Goal: Check status

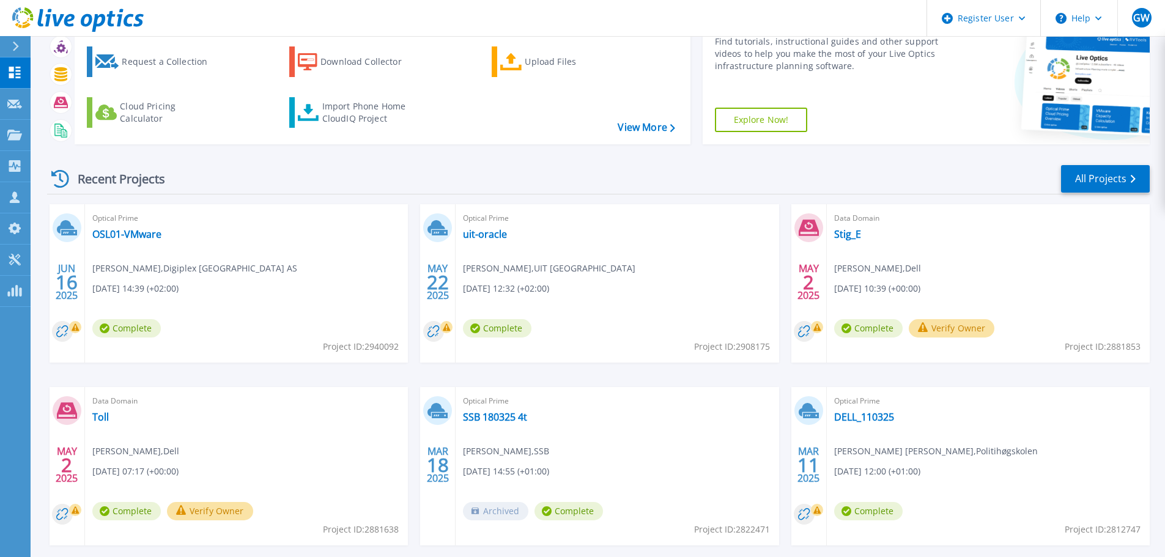
scroll to position [120, 0]
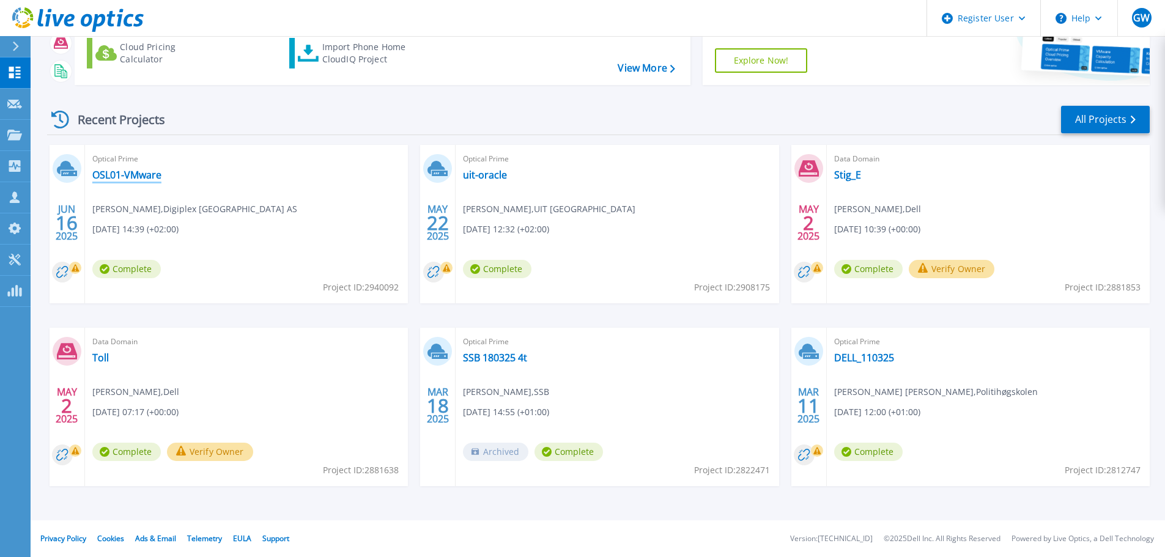
click at [153, 178] on link "OSL01-VMware" at bounding box center [126, 175] width 69 height 12
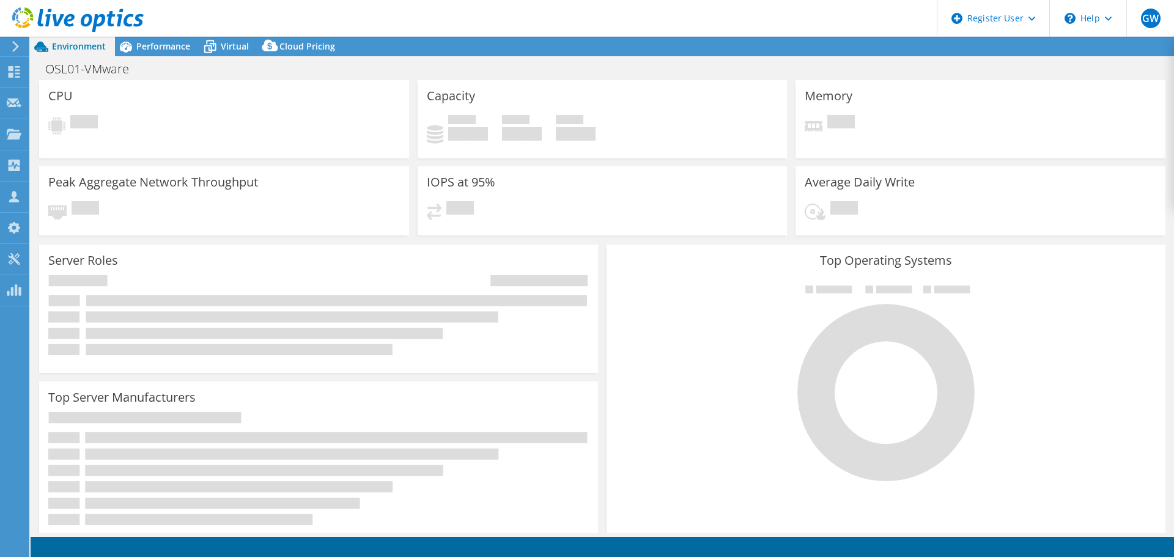
select select "USD"
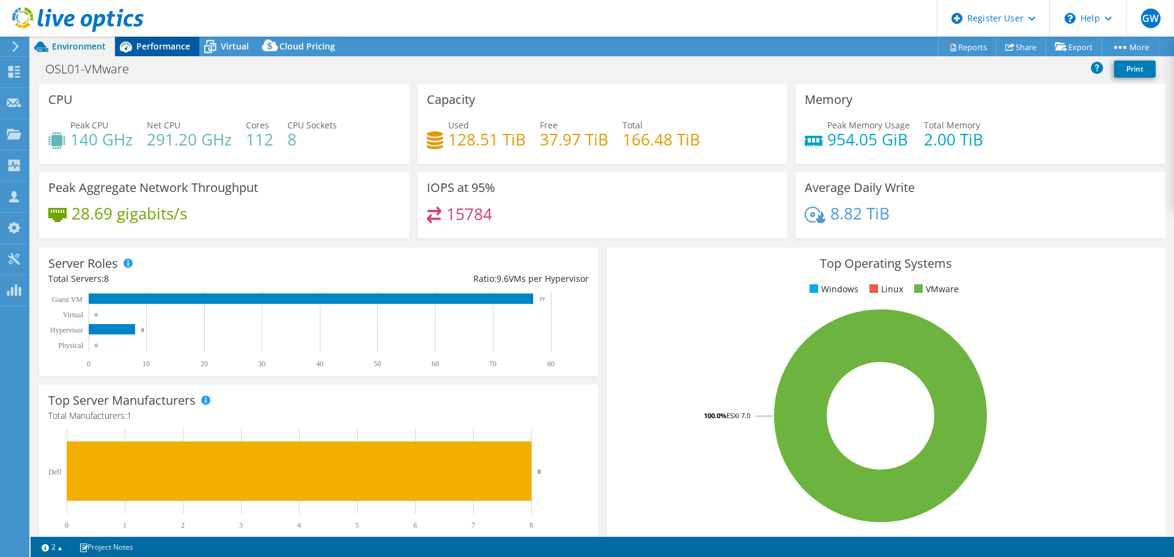
click at [155, 49] on span "Performance" at bounding box center [163, 46] width 54 height 12
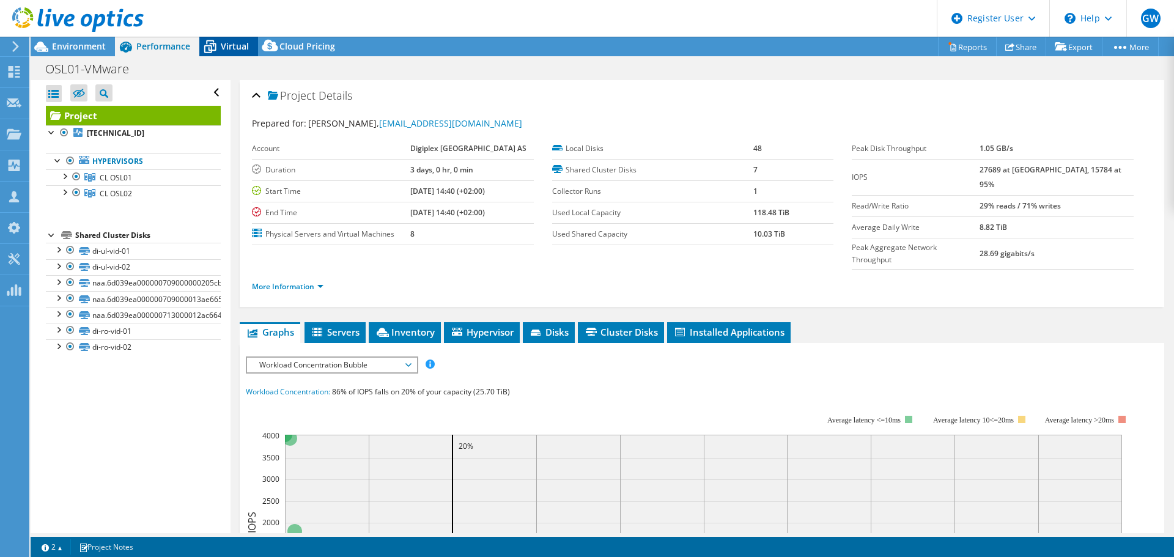
click at [222, 43] on span "Virtual" at bounding box center [235, 46] width 28 height 12
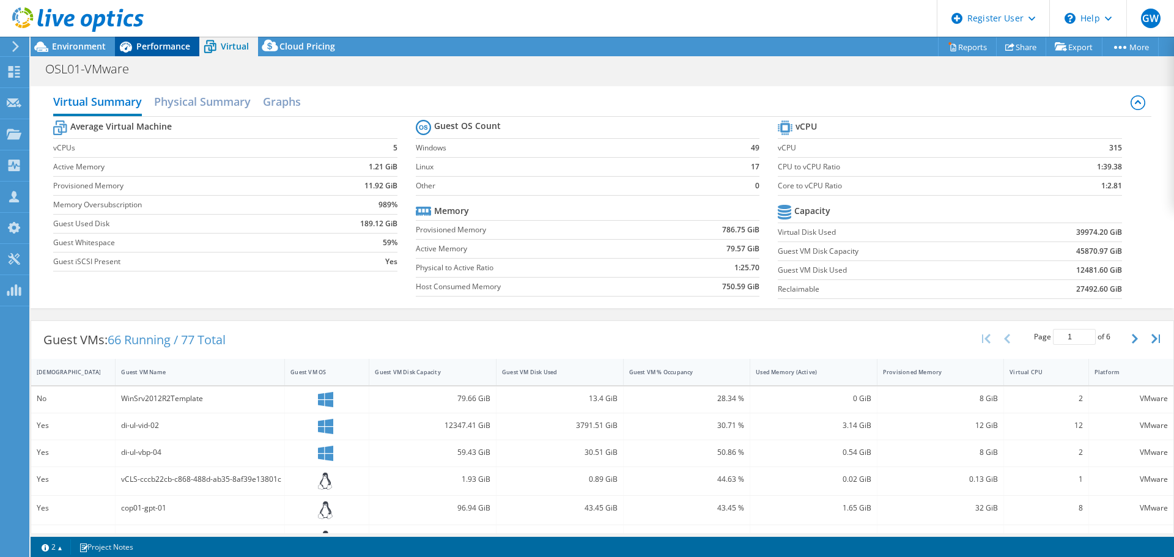
click at [142, 48] on span "Performance" at bounding box center [163, 46] width 54 height 12
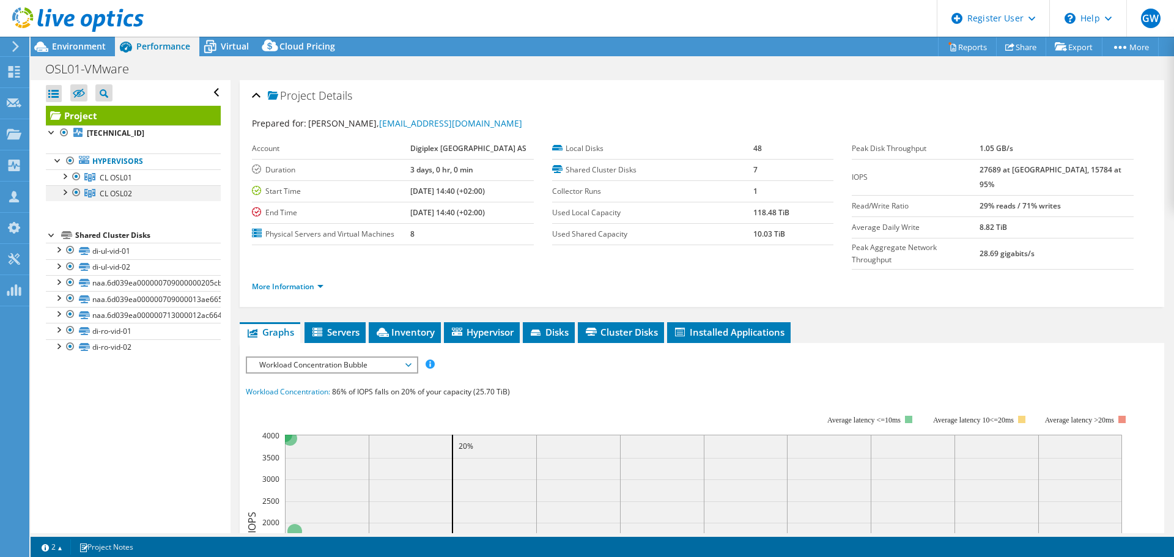
click at [73, 193] on div at bounding box center [76, 192] width 12 height 15
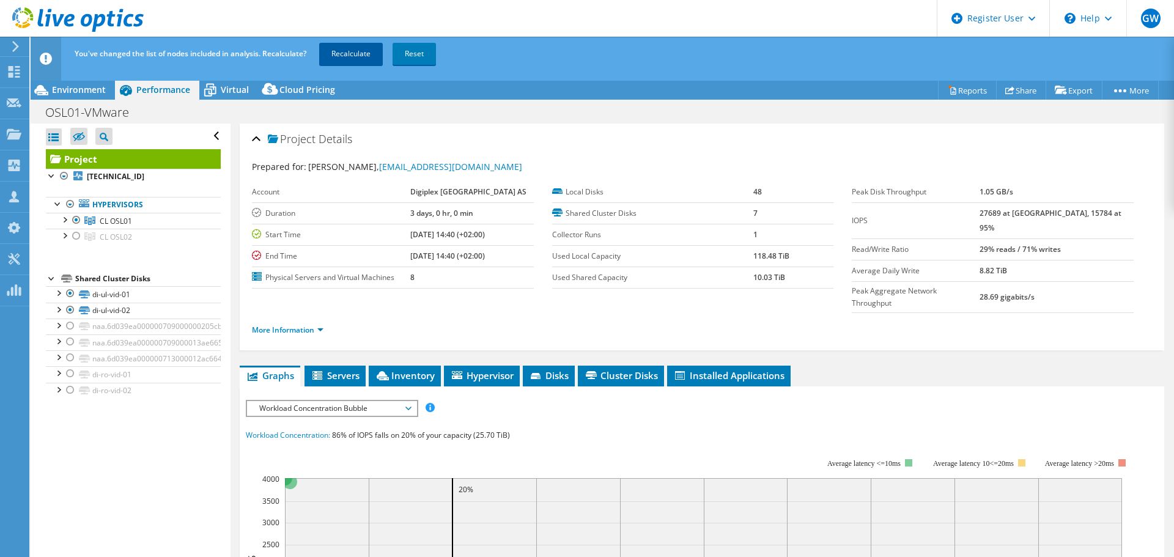
click at [357, 56] on link "Recalculate" at bounding box center [351, 54] width 64 height 22
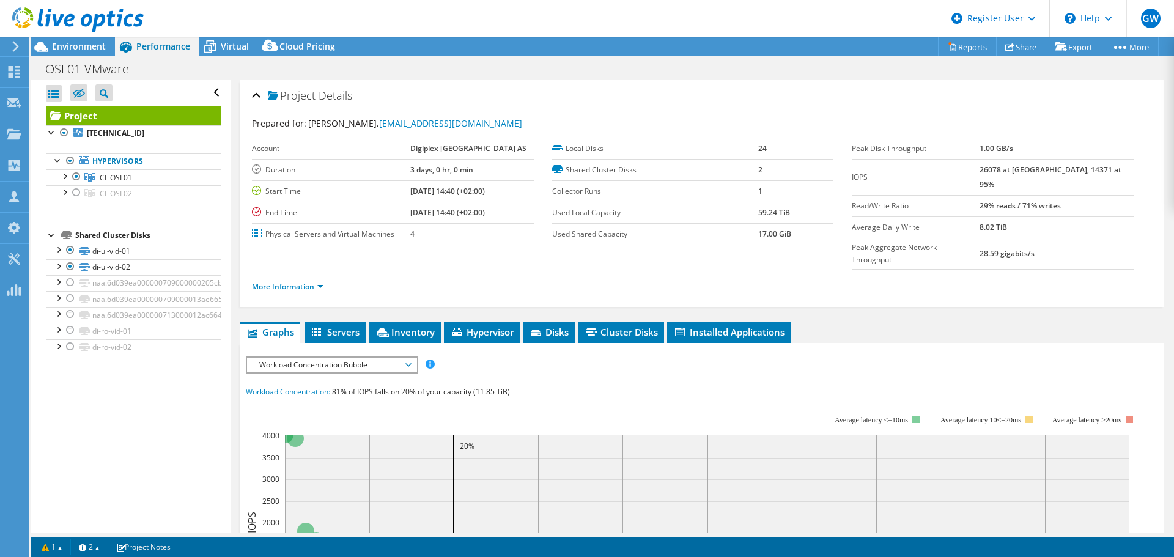
click at [289, 281] on link "More Information" at bounding box center [288, 286] width 72 height 10
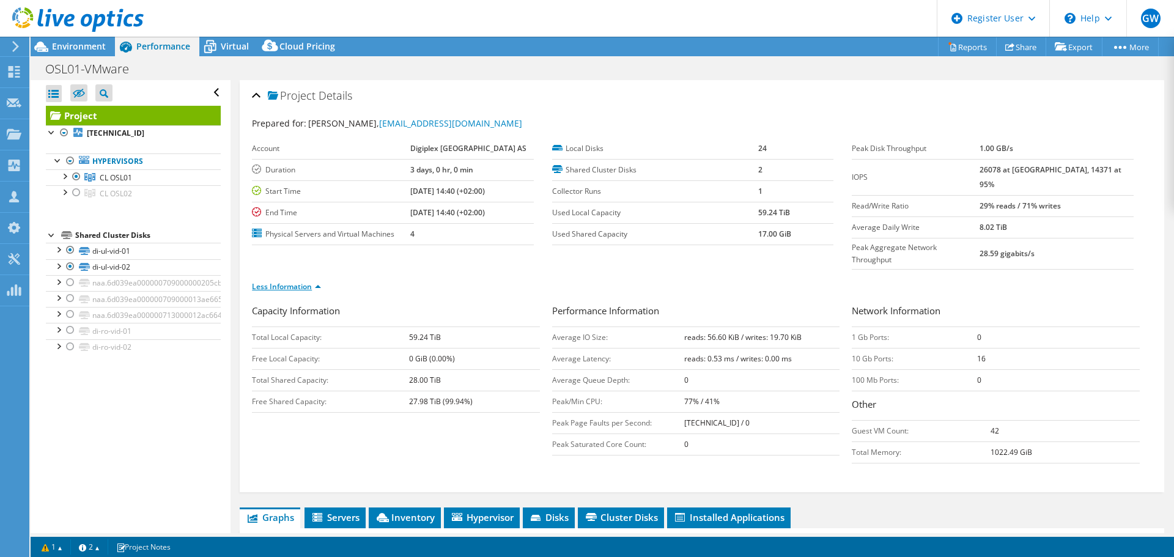
click at [289, 281] on link "Less Information" at bounding box center [286, 286] width 69 height 10
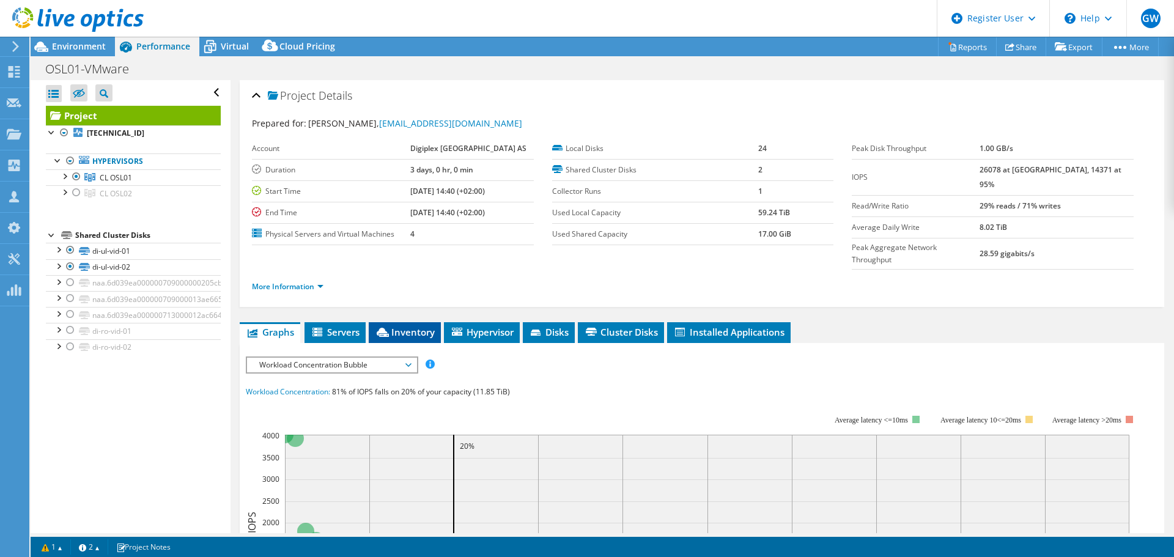
click at [410, 326] on span "Inventory" at bounding box center [405, 332] width 60 height 12
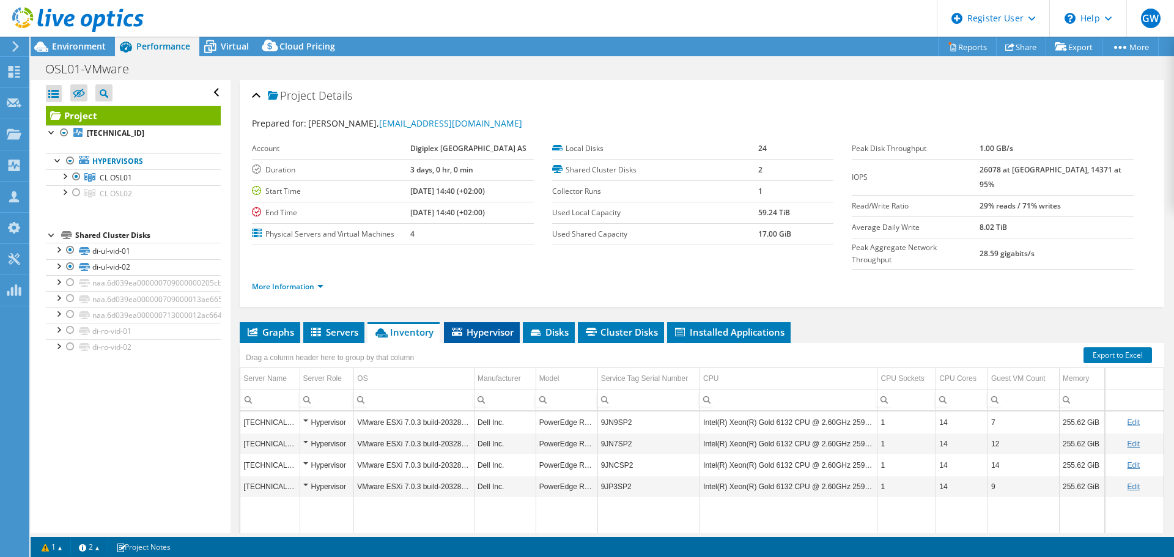
click at [462, 328] on icon at bounding box center [457, 332] width 10 height 8
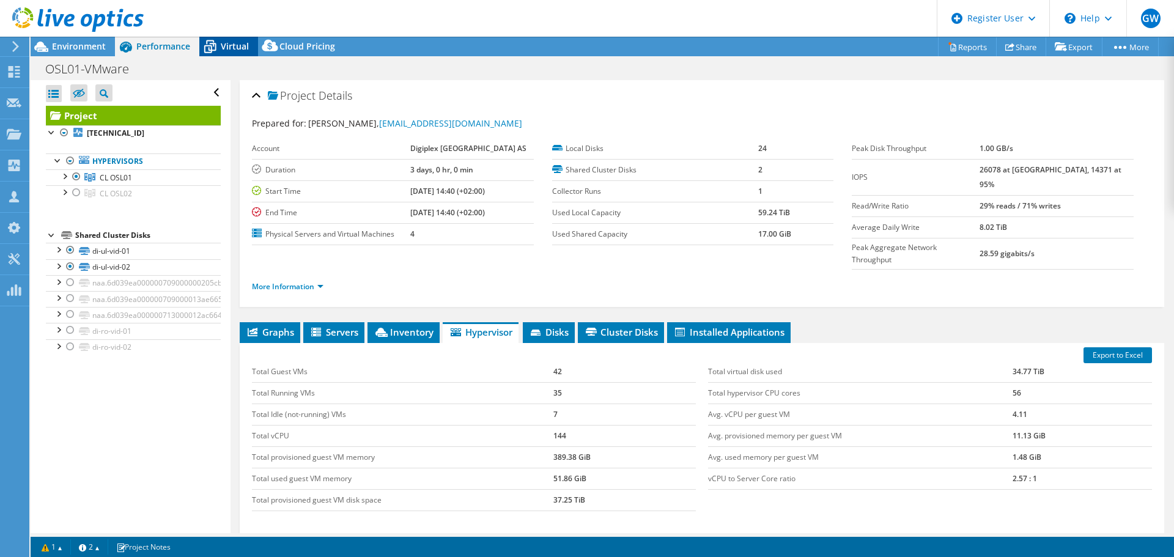
click at [227, 46] on span "Virtual" at bounding box center [235, 46] width 28 height 12
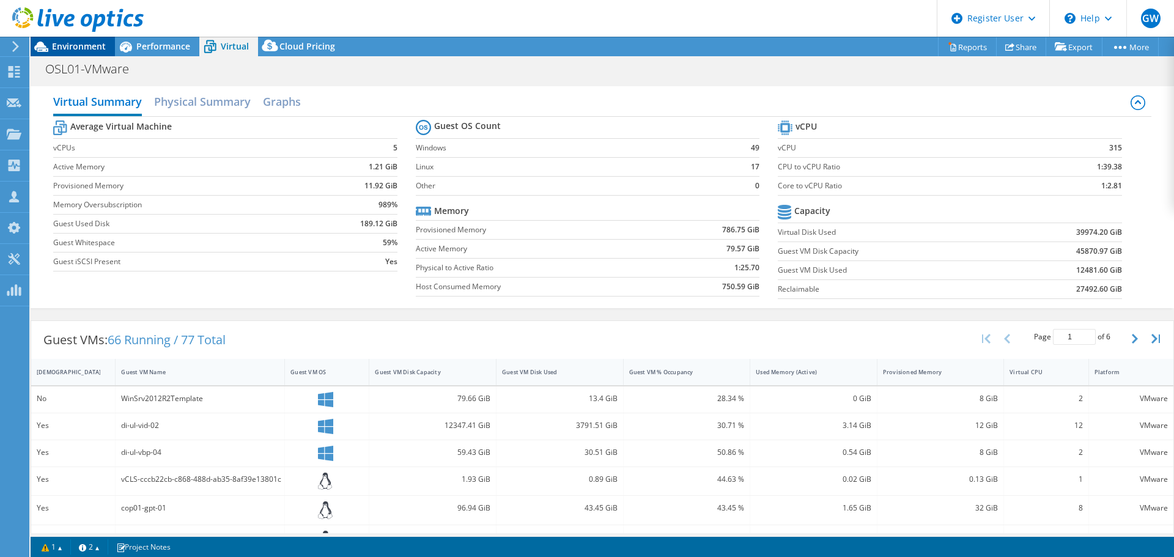
click at [81, 44] on span "Environment" at bounding box center [79, 46] width 54 height 12
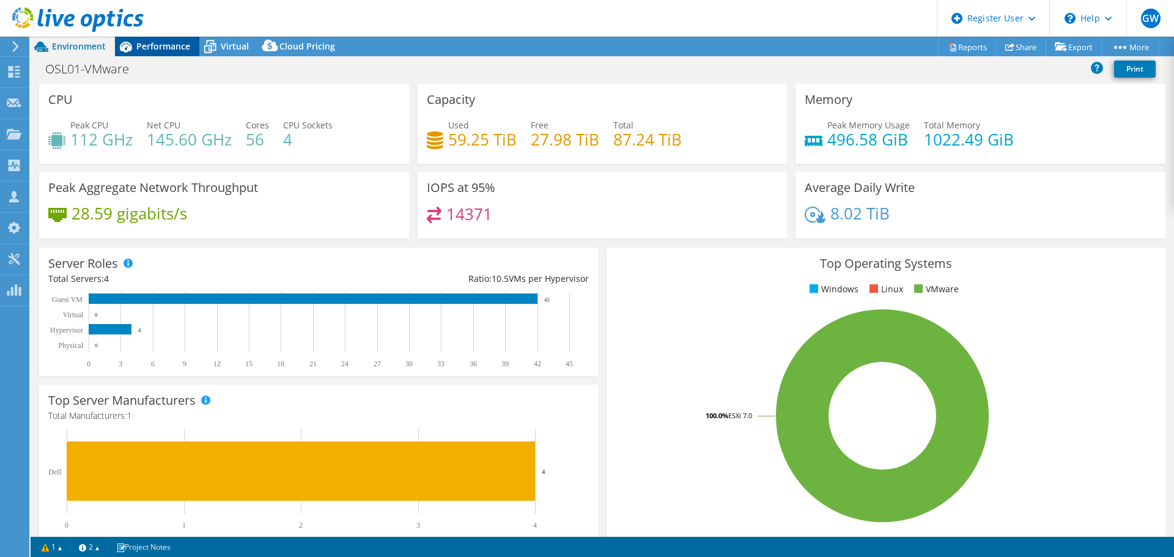
click at [155, 43] on span "Performance" at bounding box center [163, 46] width 54 height 12
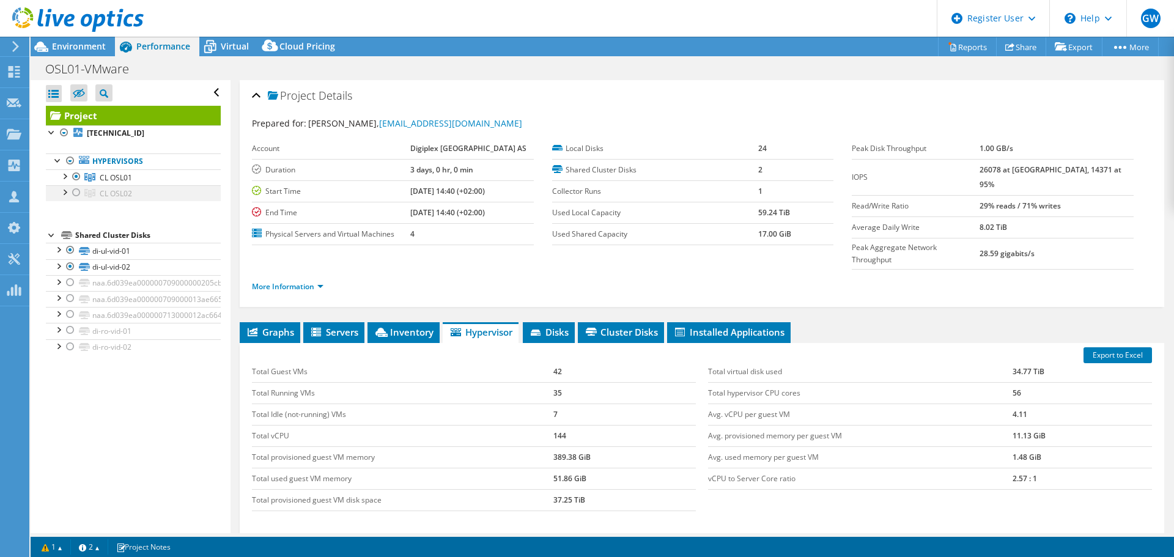
click at [78, 190] on div at bounding box center [76, 192] width 12 height 15
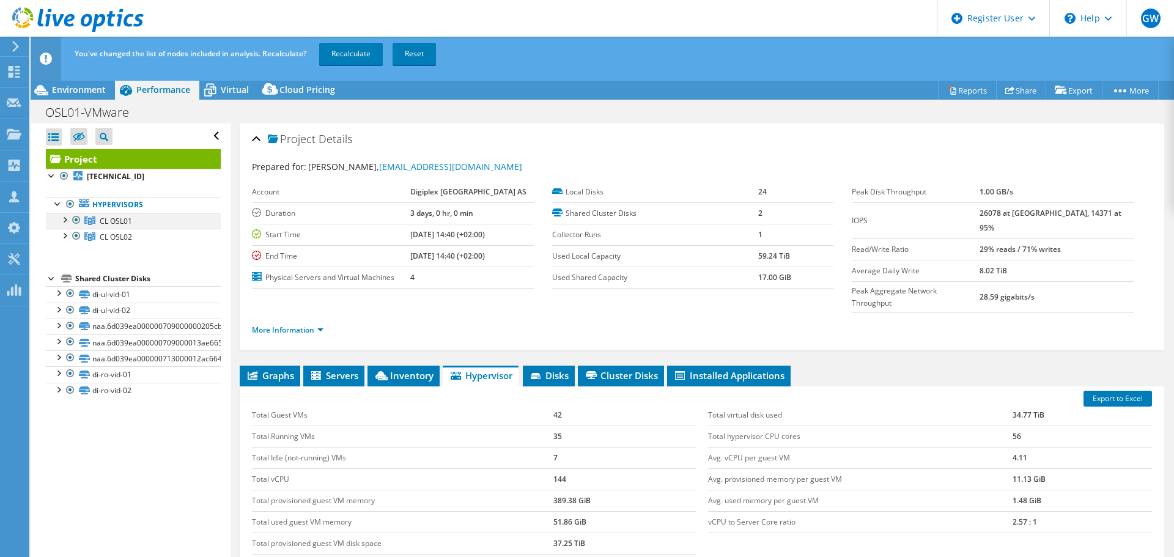
click at [78, 217] on div at bounding box center [76, 220] width 12 height 15
click at [343, 56] on link "Recalculate" at bounding box center [351, 54] width 64 height 22
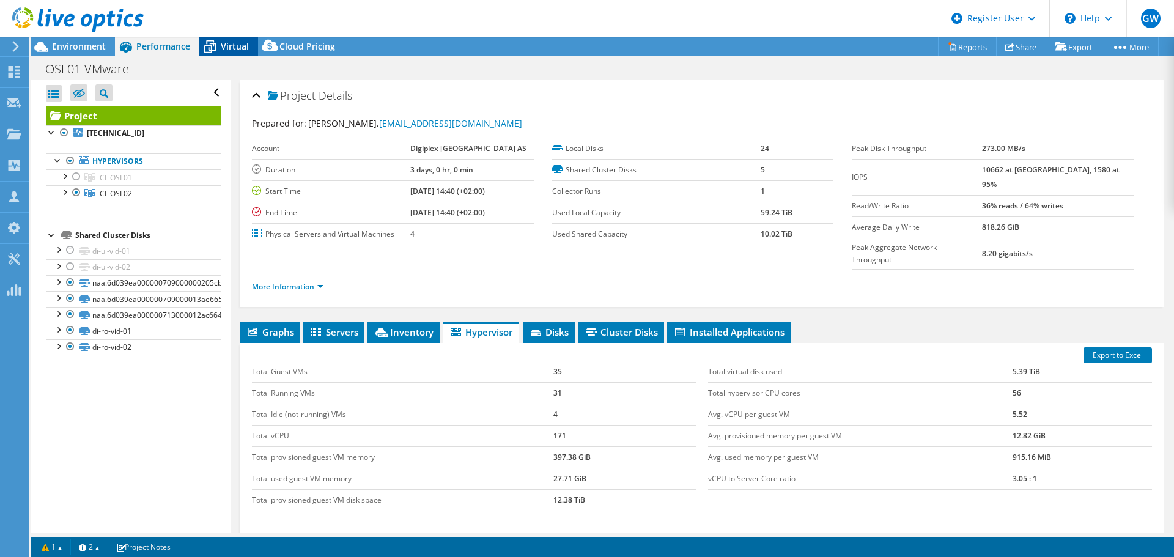
click at [221, 45] on span "Virtual" at bounding box center [235, 46] width 28 height 12
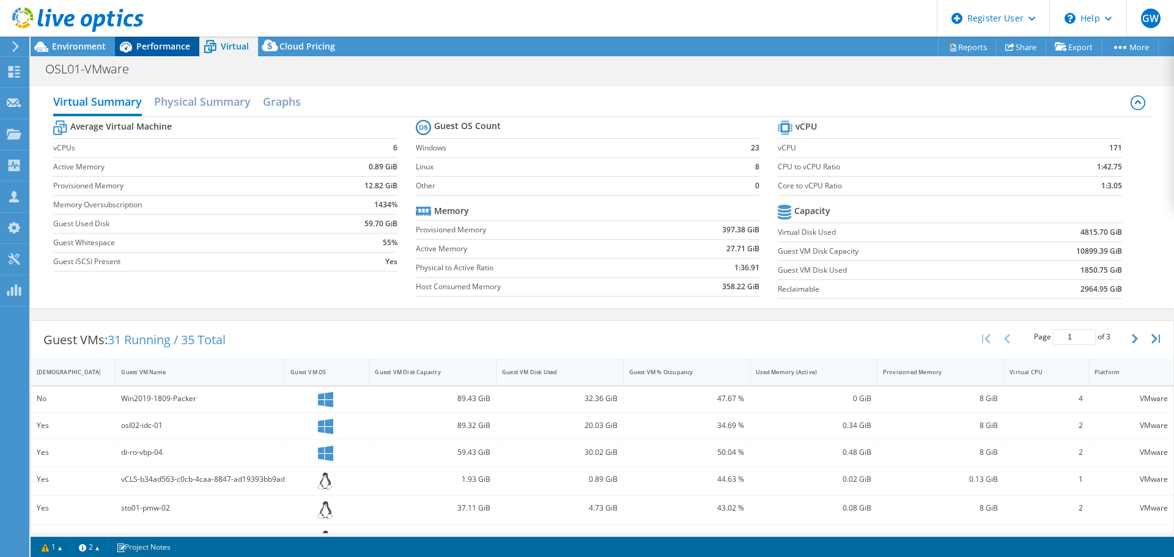
click at [164, 52] on div "Performance" at bounding box center [157, 47] width 84 height 20
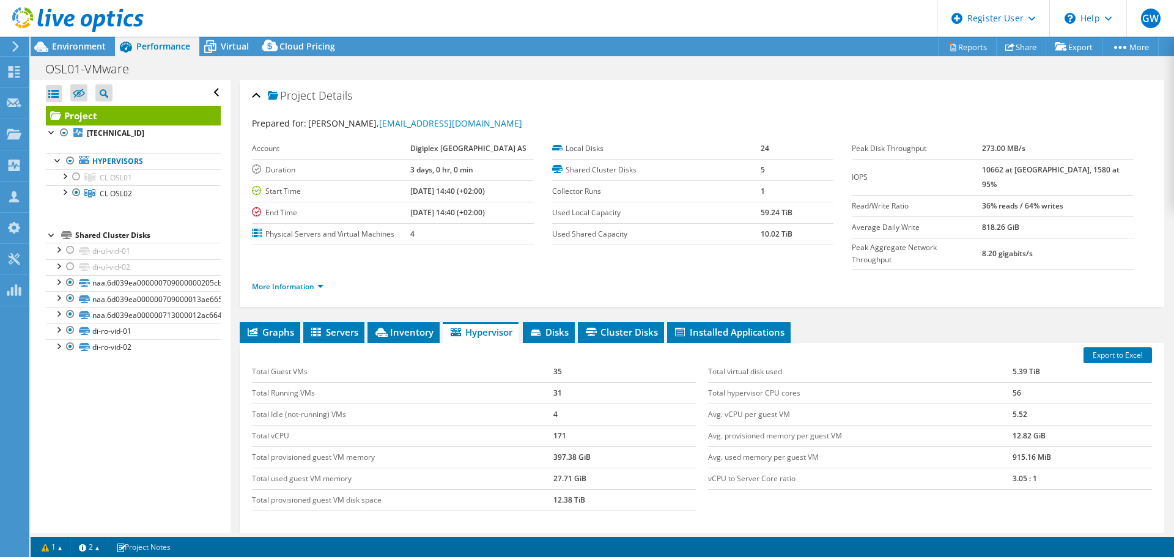
click at [929, 322] on ul "Graphs Servers Inventory Hypervisor Disks Cluster Disks Installed Applications" at bounding box center [702, 332] width 925 height 21
click at [342, 283] on div "Project Details Prepared for: Robert Naess-Hagen, rnhagen@stackinfra.com Accoun…" at bounding box center [702, 364] width 943 height 569
click at [385, 328] on icon at bounding box center [381, 332] width 12 height 9
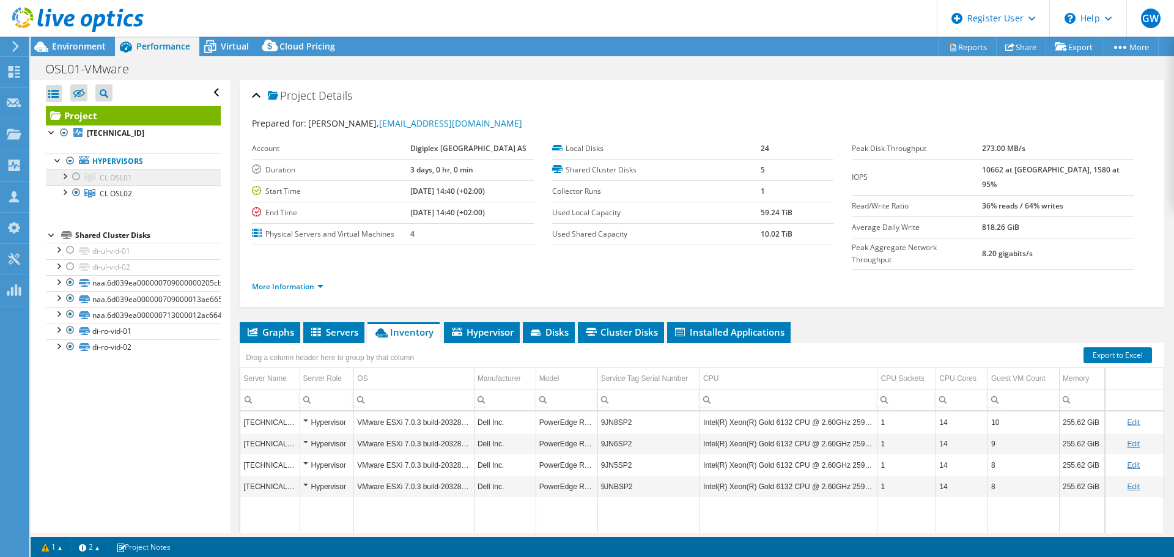
click at [136, 179] on link "CL OSL01" at bounding box center [133, 177] width 175 height 16
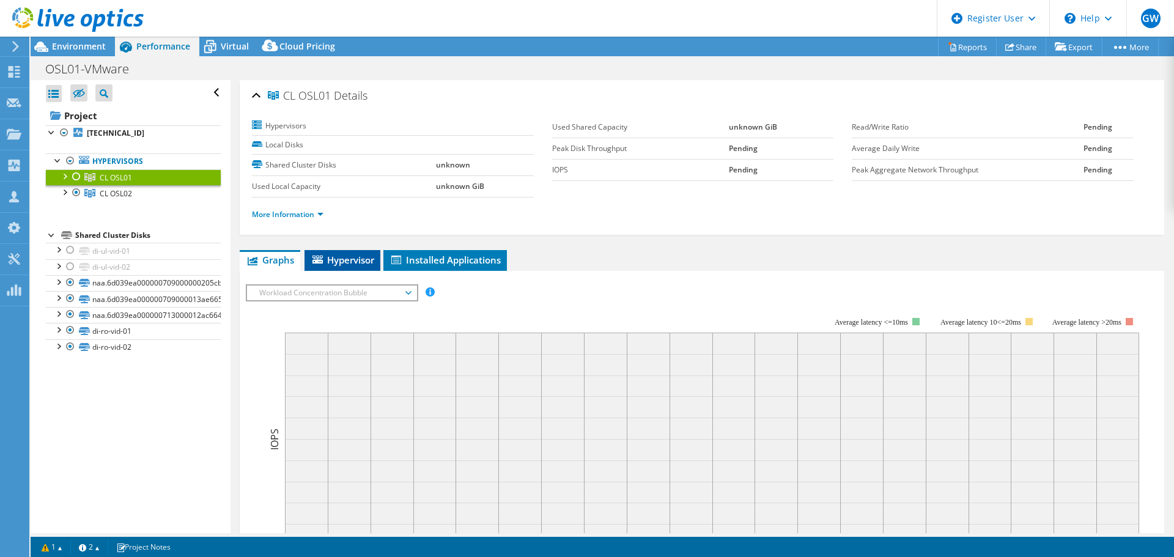
click at [341, 259] on span "Hypervisor" at bounding box center [343, 260] width 64 height 12
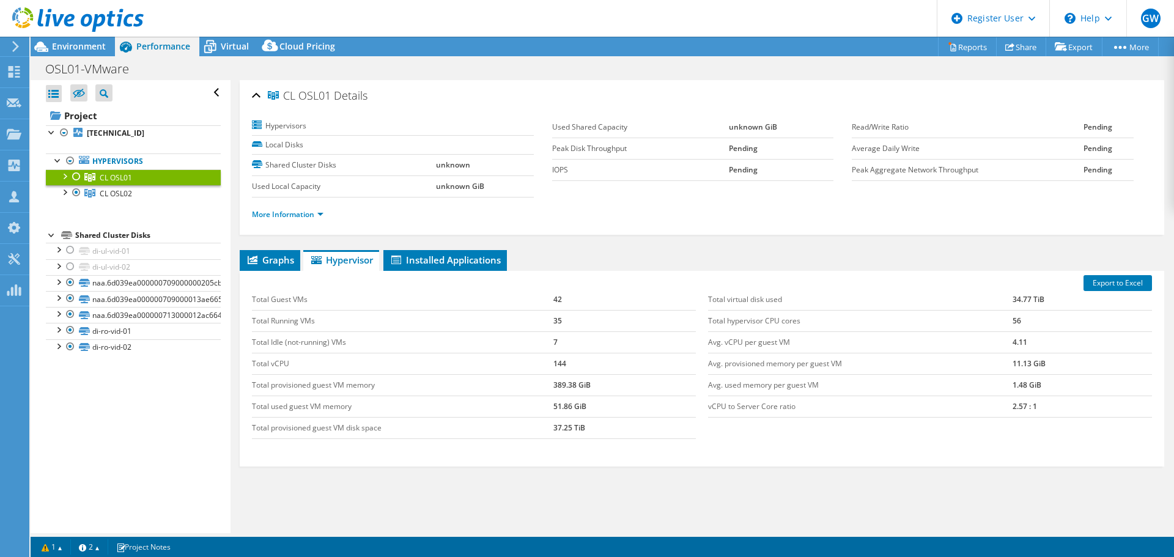
click at [63, 174] on div at bounding box center [64, 175] width 12 height 12
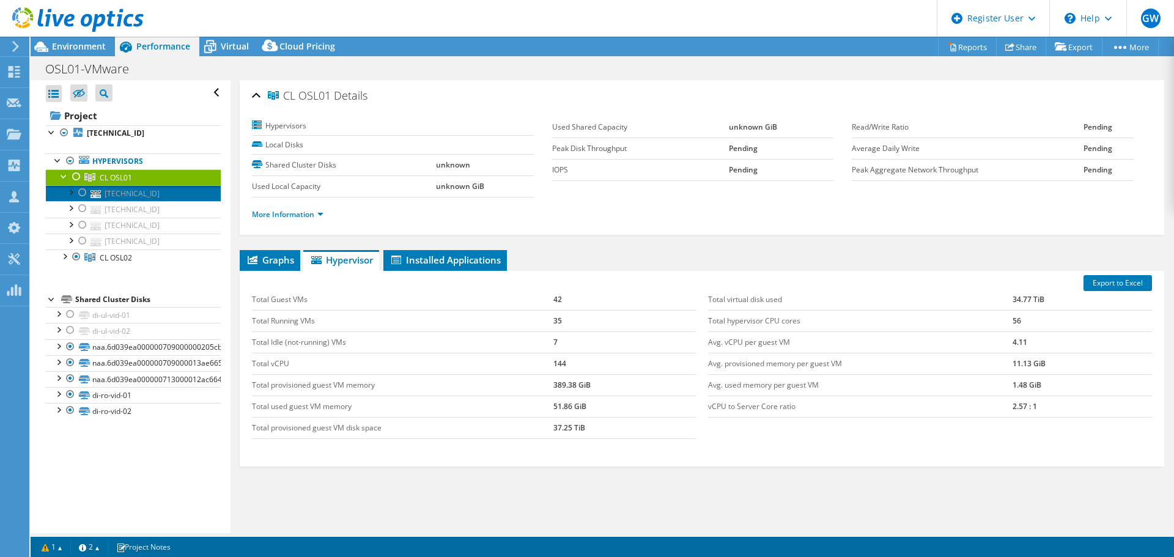
click at [152, 193] on link "172.24.254.114" at bounding box center [133, 193] width 175 height 16
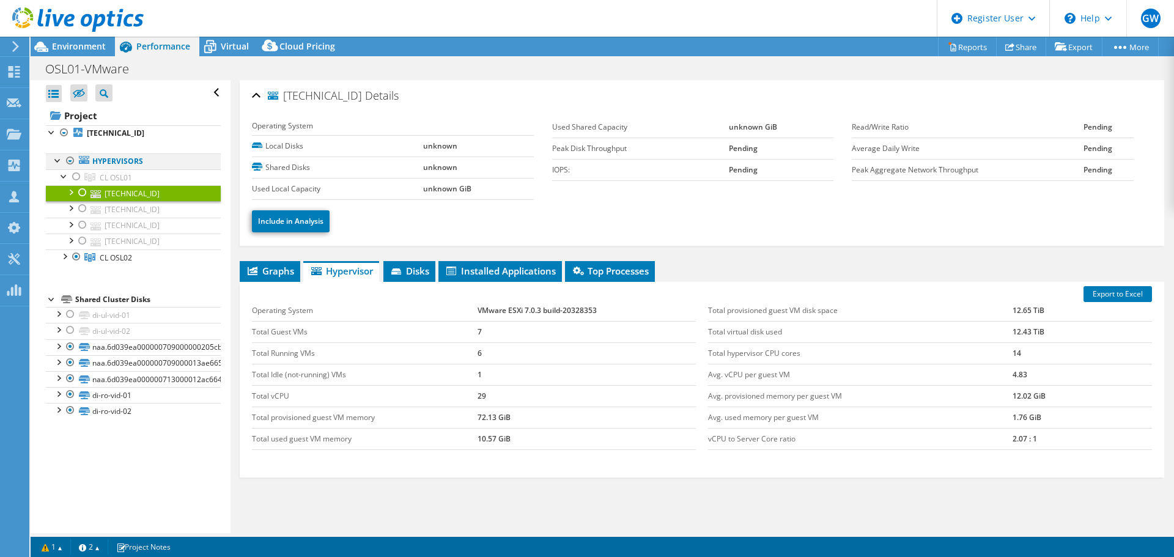
click at [70, 157] on div at bounding box center [70, 160] width 12 height 15
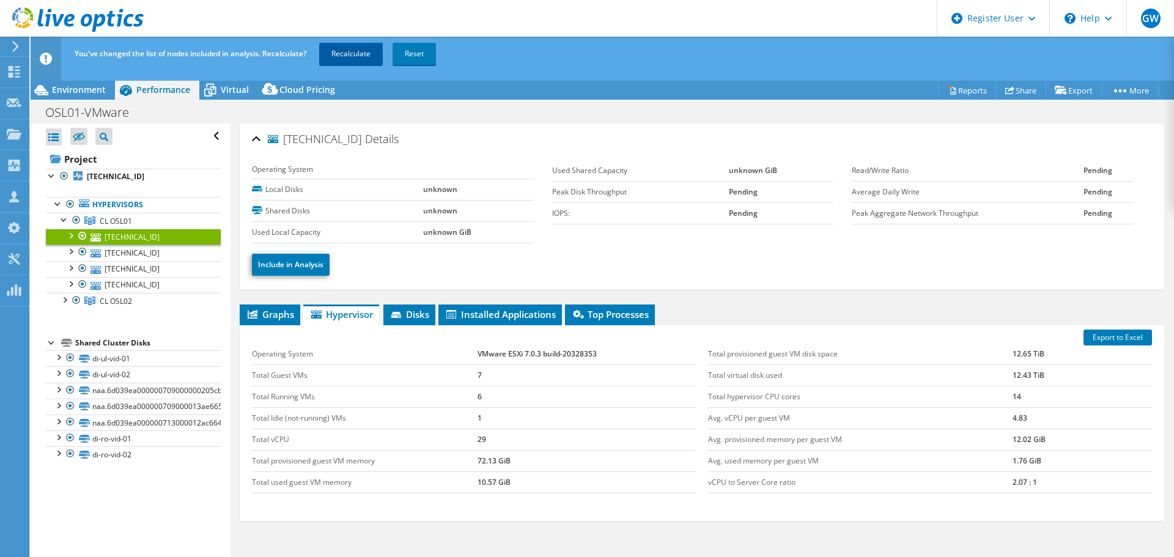
click at [335, 57] on link "Recalculate" at bounding box center [351, 54] width 64 height 22
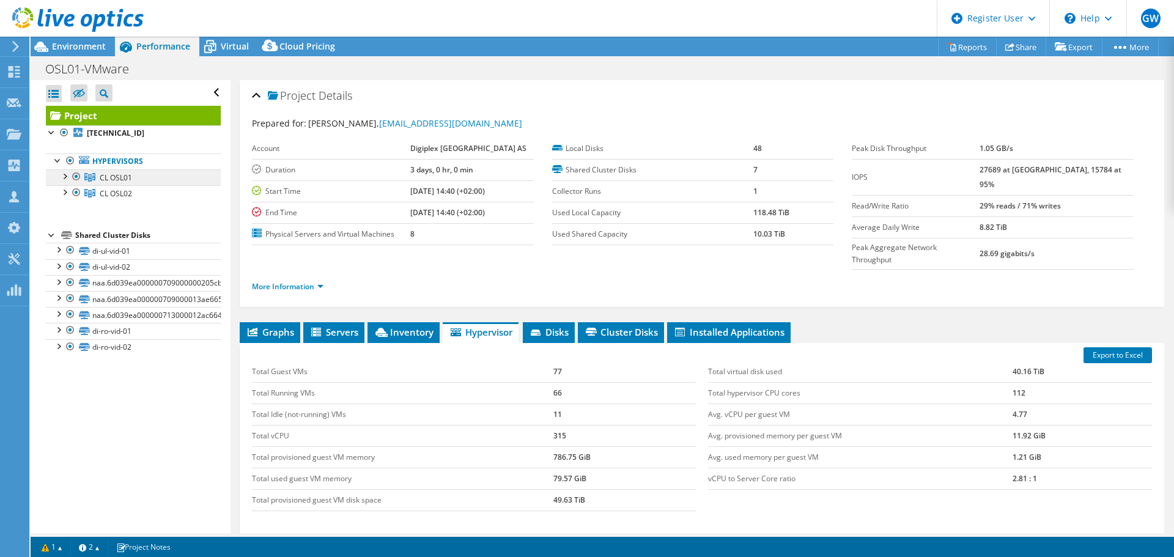
click at [102, 176] on span "CL OSL01" at bounding box center [116, 177] width 32 height 10
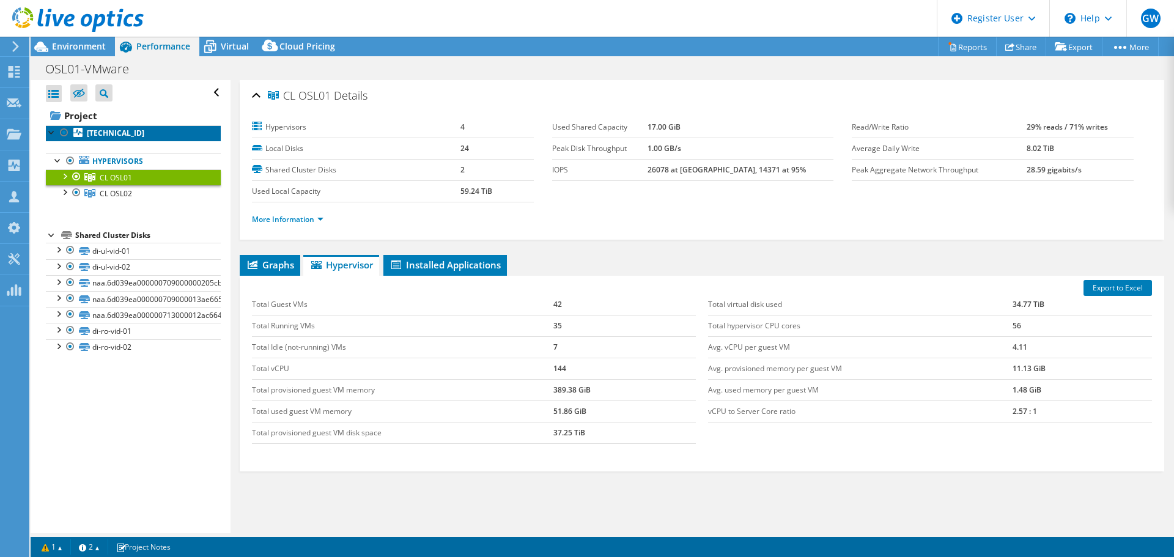
click at [81, 130] on icon at bounding box center [77, 132] width 9 height 9
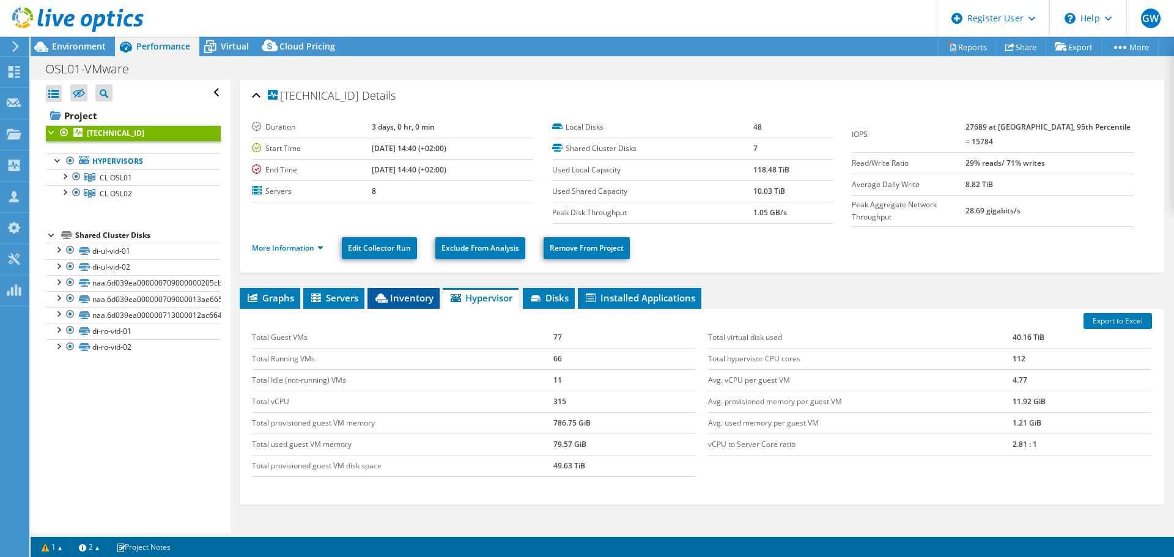
click at [402, 294] on span "Inventory" at bounding box center [404, 298] width 60 height 12
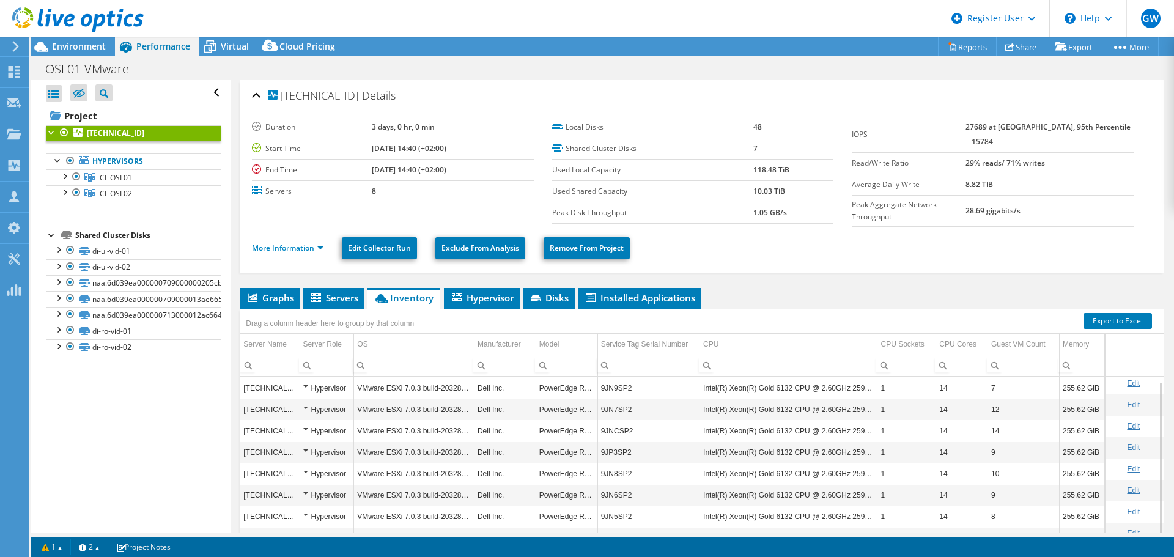
scroll to position [61, 0]
